Goal: Task Accomplishment & Management: Manage account settings

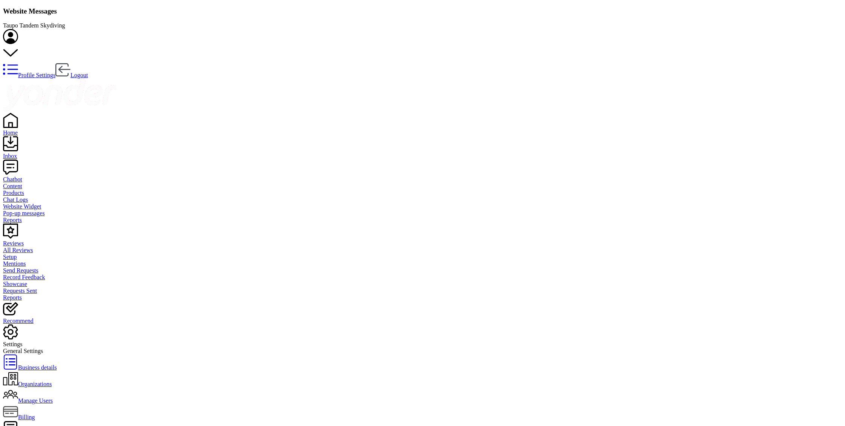
scroll to position [147, 452]
